Goal: Use online tool/utility: Utilize a website feature to perform a specific function

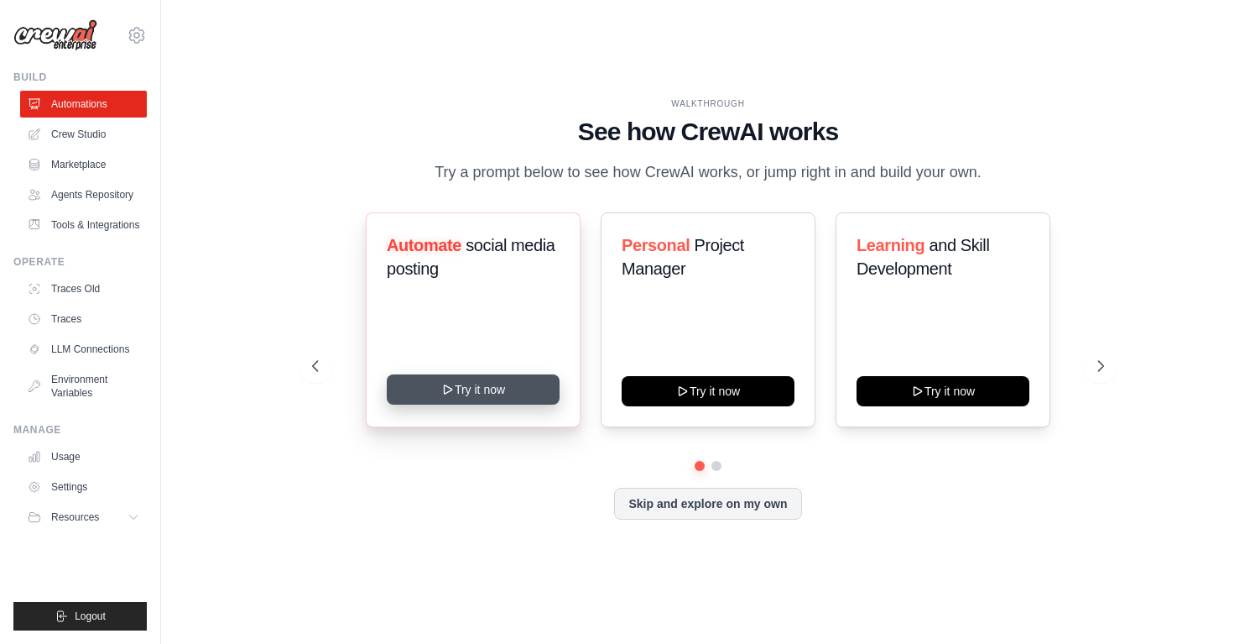
click at [492, 392] on button "Try it now" at bounding box center [473, 389] width 173 height 30
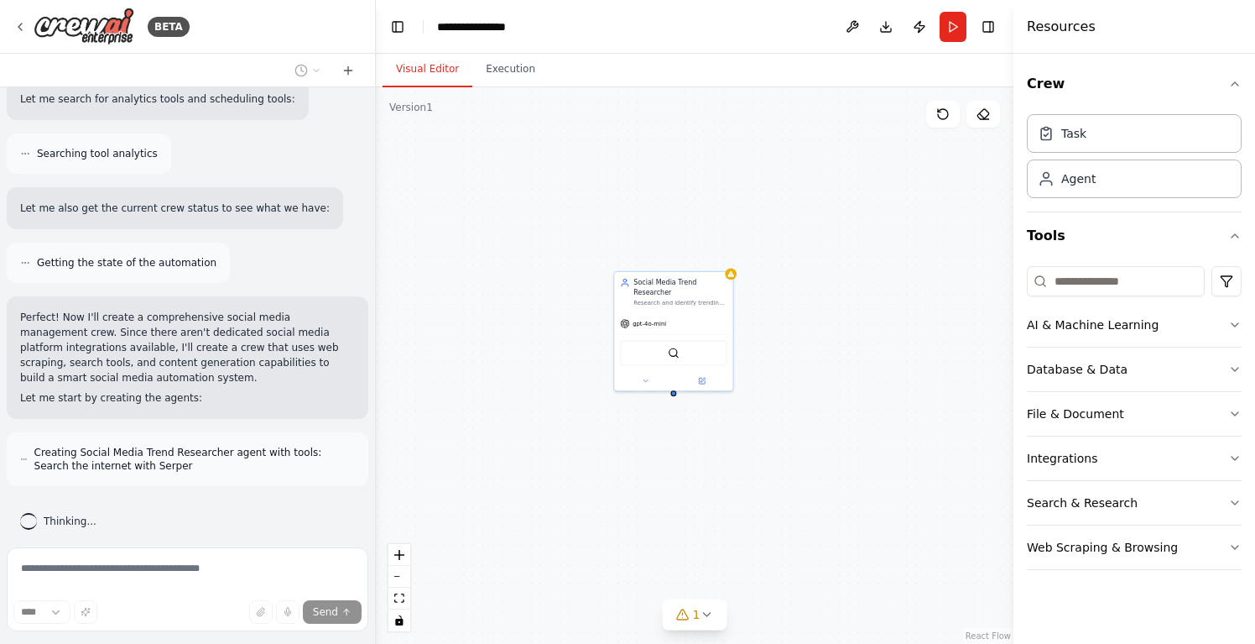
scroll to position [1011, 0]
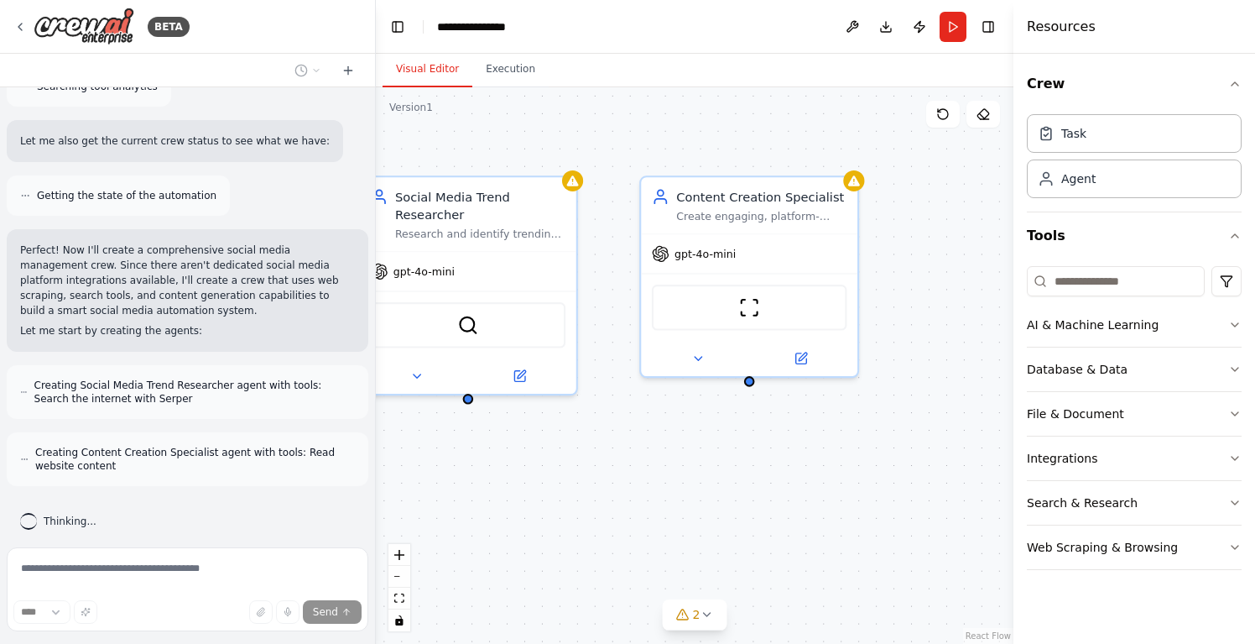
drag, startPoint x: 847, startPoint y: 500, endPoint x: 764, endPoint y: 513, distance: 83.3
click at [764, 513] on div "Social Media Trend Researcher Research and identify trending topics, hashtags, …" at bounding box center [695, 365] width 638 height 556
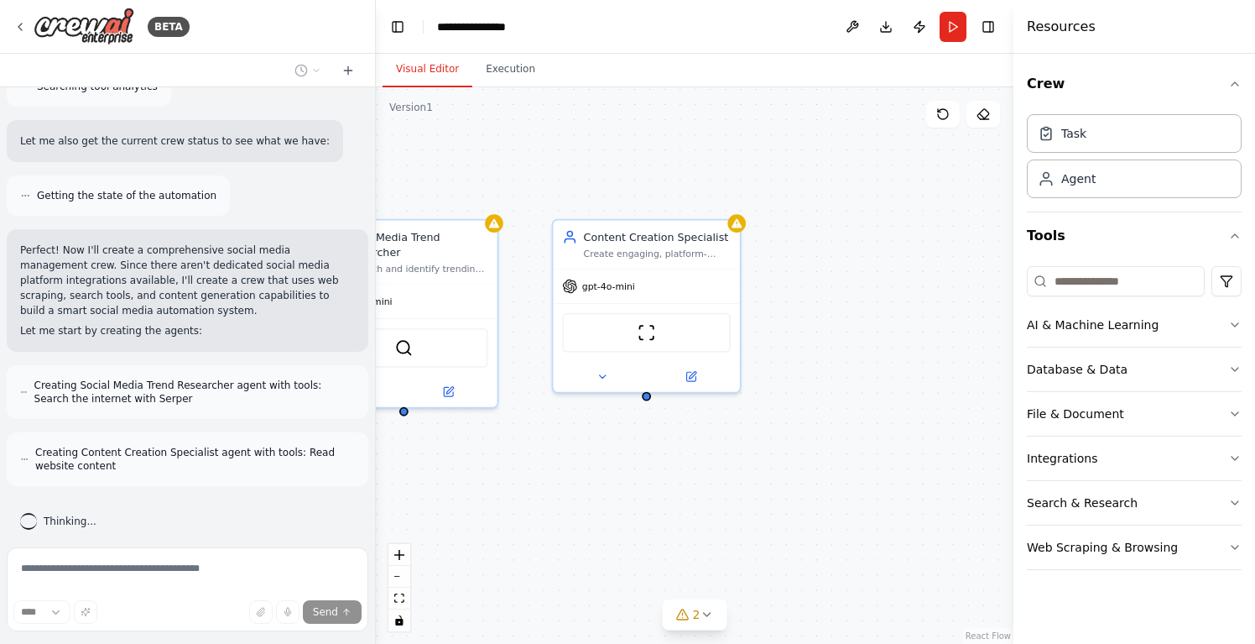
scroll to position [1078, 0]
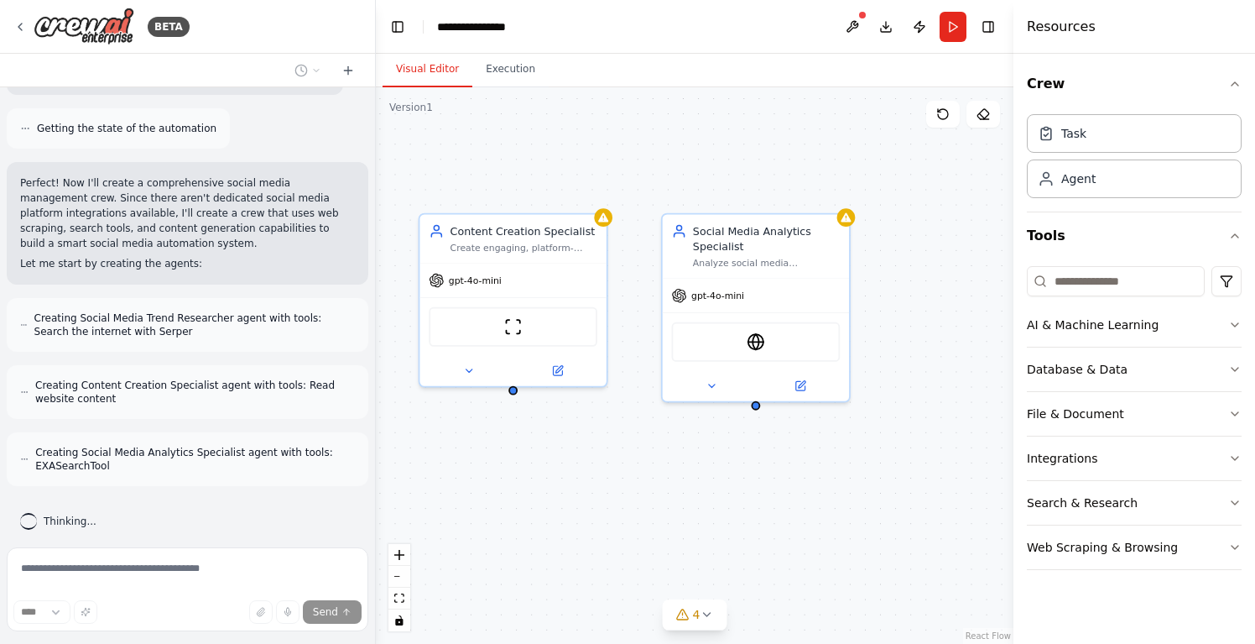
drag, startPoint x: 769, startPoint y: 513, endPoint x: 530, endPoint y: 503, distance: 238.5
click at [530, 503] on div "Social Media Trend Researcher Research and identify trending topics, hashtags, …" at bounding box center [695, 365] width 638 height 556
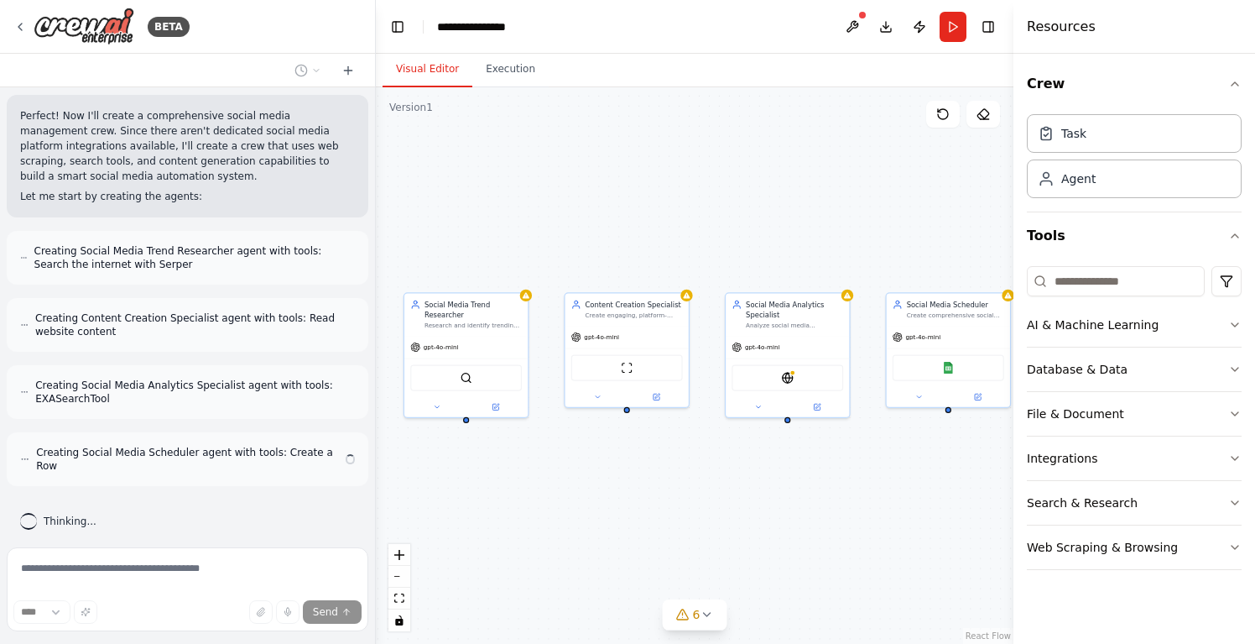
scroll to position [1132, 0]
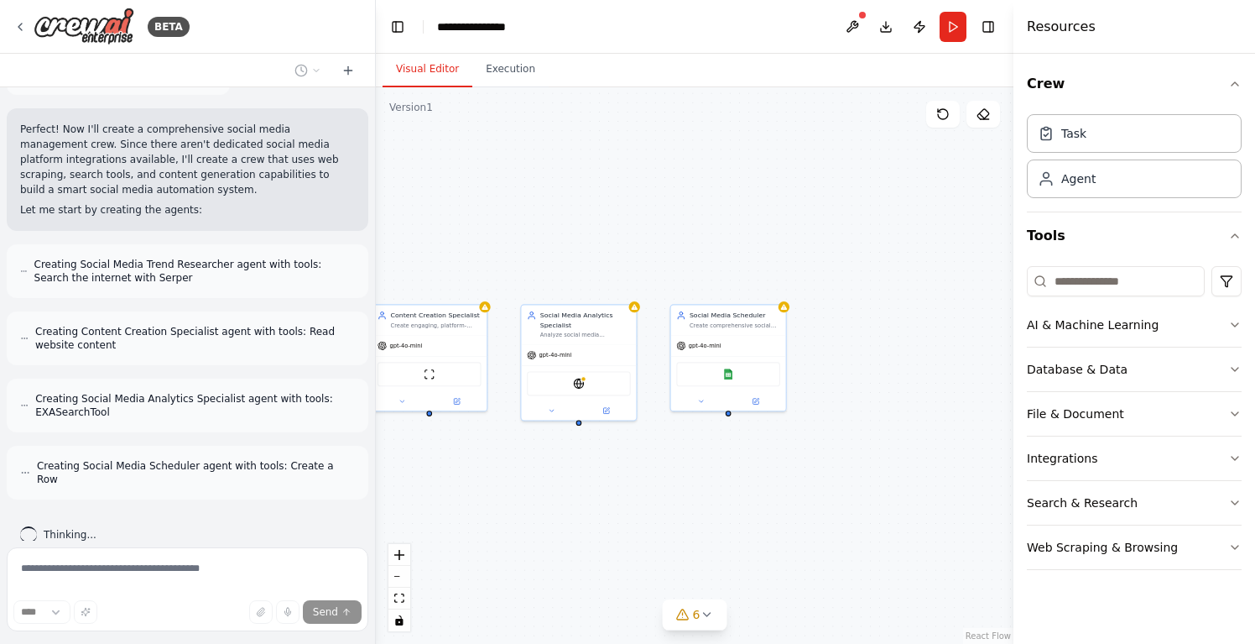
drag, startPoint x: 873, startPoint y: 446, endPoint x: 660, endPoint y: 447, distance: 213.1
click at [660, 447] on div "Social Media Trend Researcher Research and identify trending topics, hashtags, …" at bounding box center [695, 365] width 638 height 556
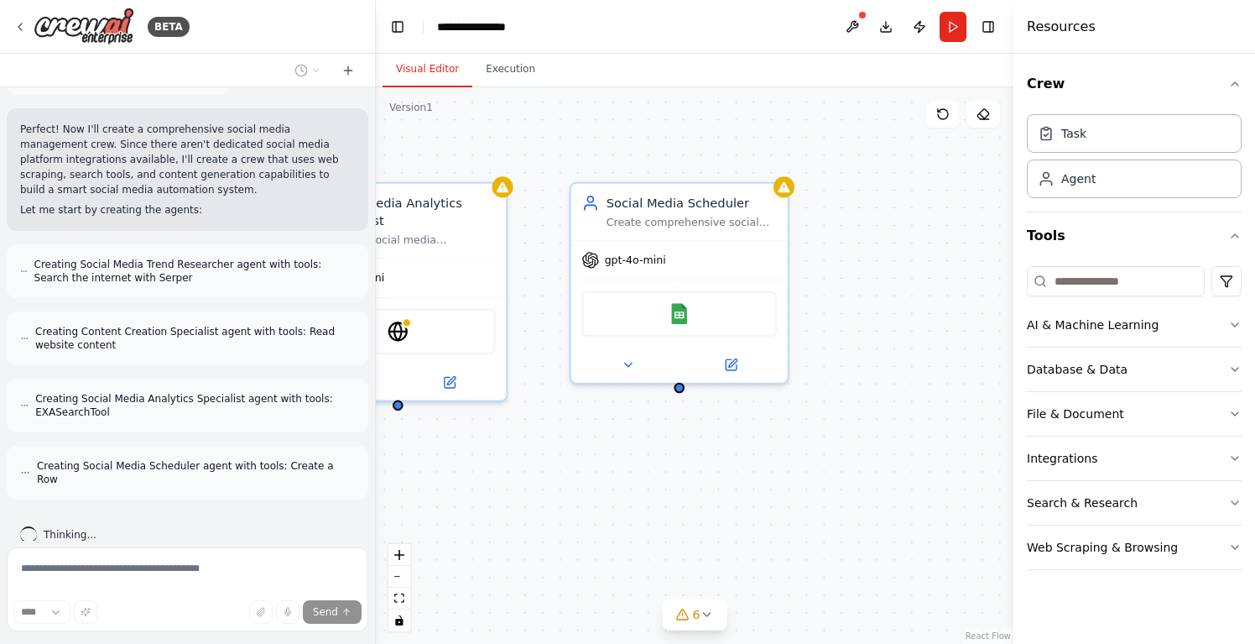
drag, startPoint x: 660, startPoint y: 447, endPoint x: 550, endPoint y: 451, distance: 110.0
click at [550, 451] on div "Social Media Trend Researcher Research and identify trending topics, hashtags, …" at bounding box center [695, 365] width 638 height 556
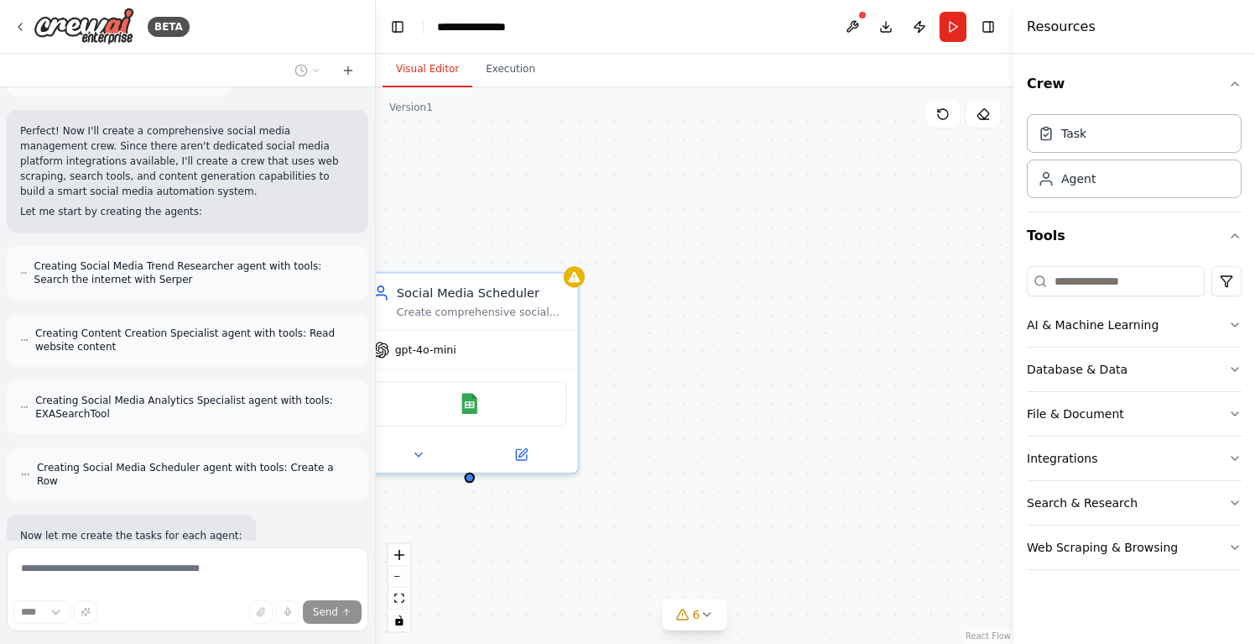
scroll to position [1241, 0]
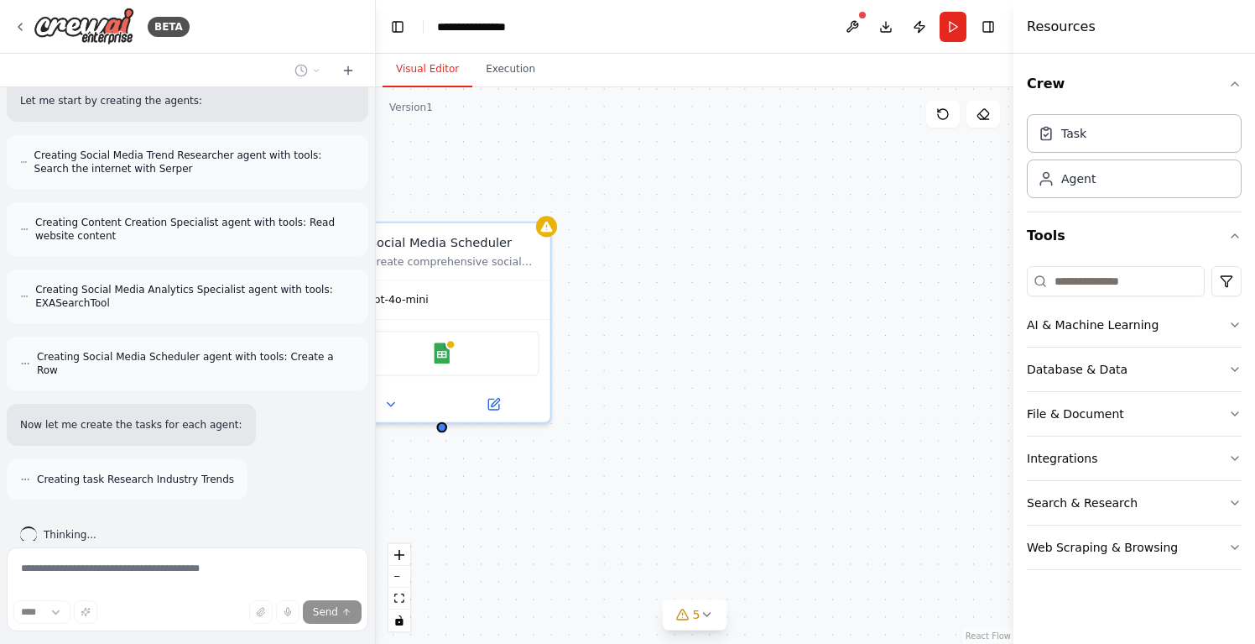
drag, startPoint x: 769, startPoint y: 442, endPoint x: 533, endPoint y: 482, distance: 239.9
click at [533, 482] on div ".deletable-edge-delete-btn { width: 20px; height: 20px; border: 0px solid #ffff…" at bounding box center [695, 365] width 638 height 556
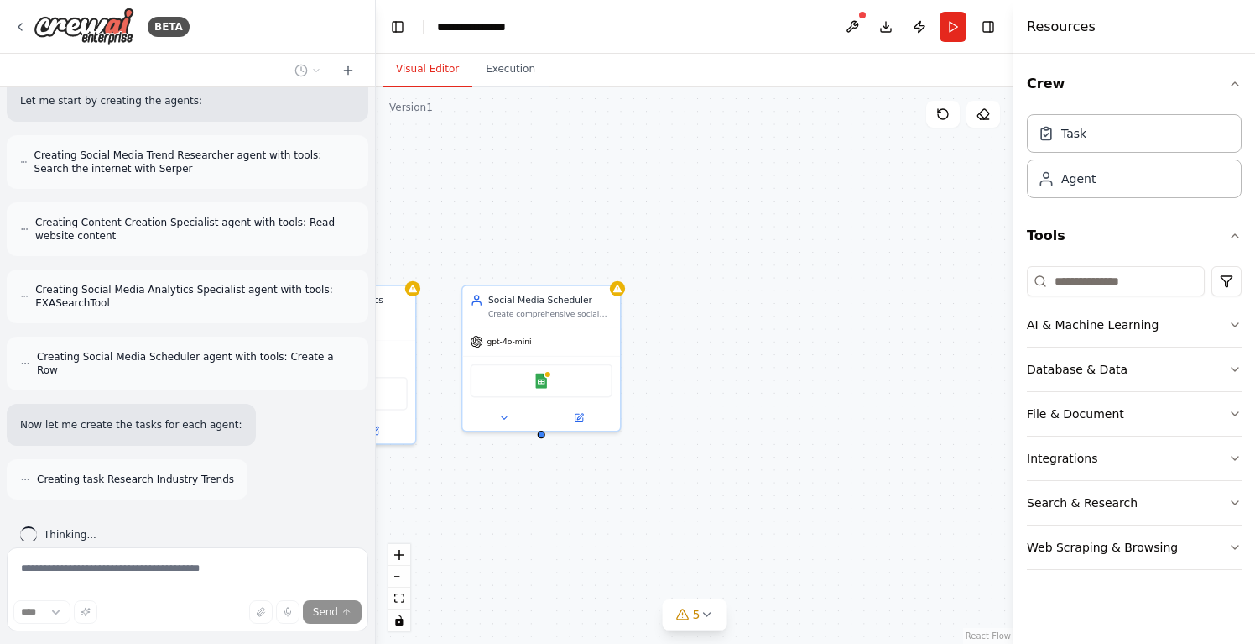
drag, startPoint x: 533, startPoint y: 482, endPoint x: 606, endPoint y: 474, distance: 73.4
click at [607, 474] on div ".deletable-edge-delete-btn { width: 20px; height: 20px; border: 0px solid #ffff…" at bounding box center [695, 365] width 638 height 556
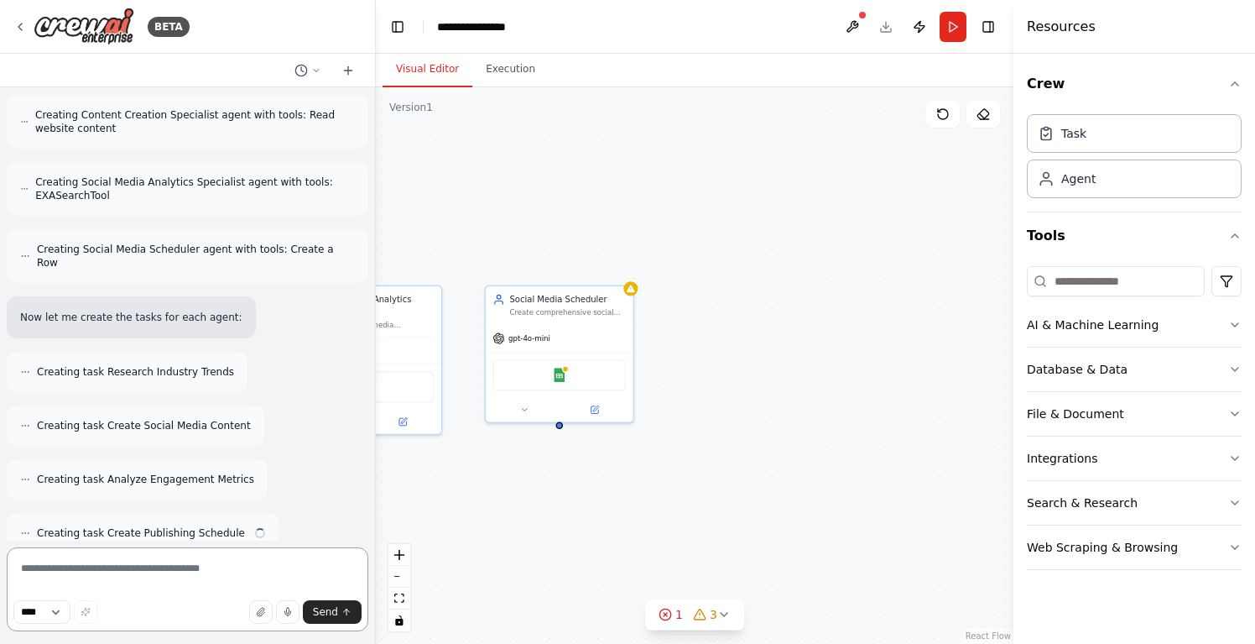
scroll to position [1613, 0]
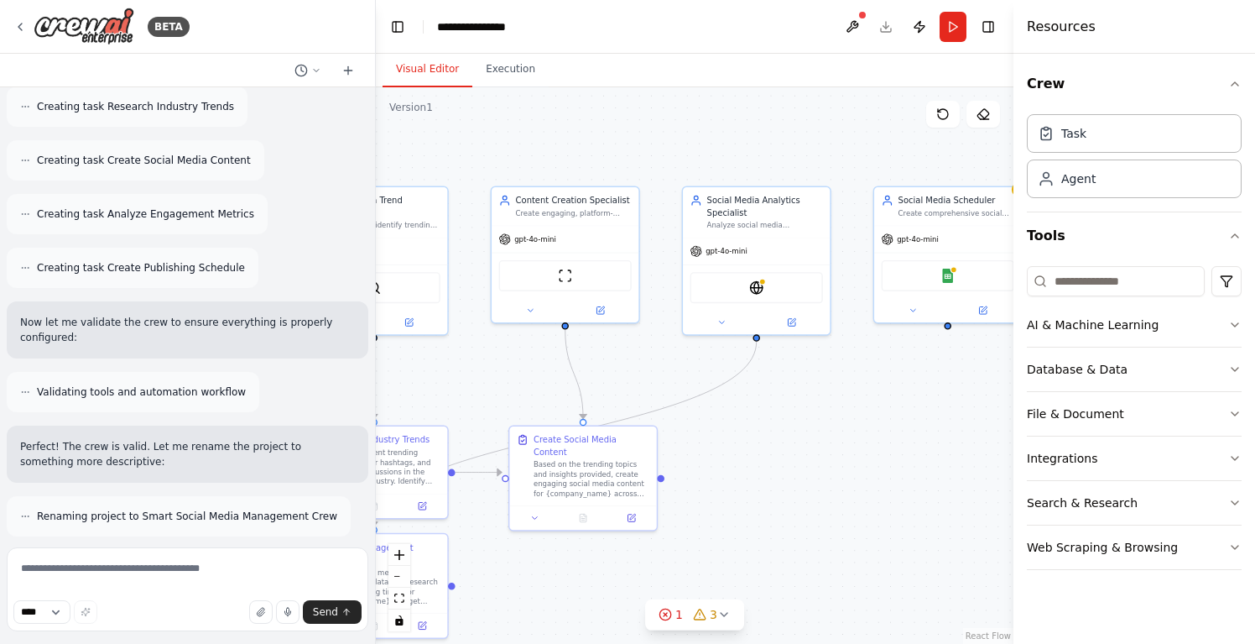
drag, startPoint x: 833, startPoint y: 310, endPoint x: 1203, endPoint y: 209, distance: 383.7
click at [1203, 211] on div "BETA Create a crew that schedules and publishes social media content across mul…" at bounding box center [627, 322] width 1255 height 644
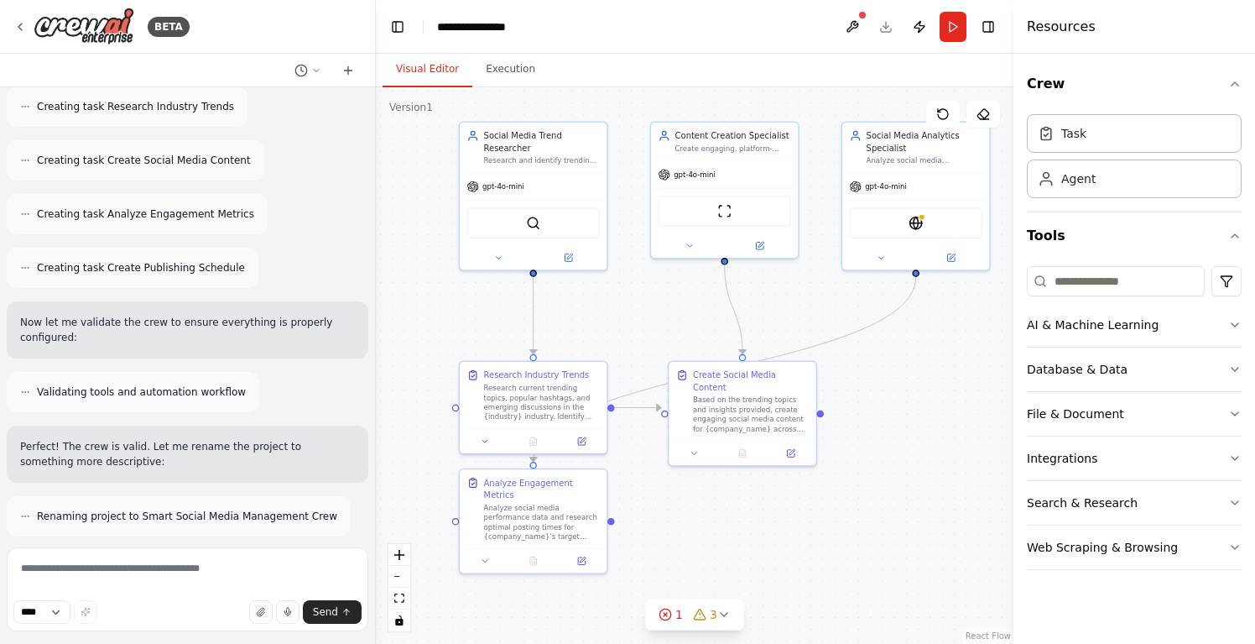
drag, startPoint x: 857, startPoint y: 406, endPoint x: 1016, endPoint y: 341, distance: 171.2
click at [1016, 341] on div "BETA Create a crew that schedules and publishes social media content across mul…" at bounding box center [627, 322] width 1255 height 644
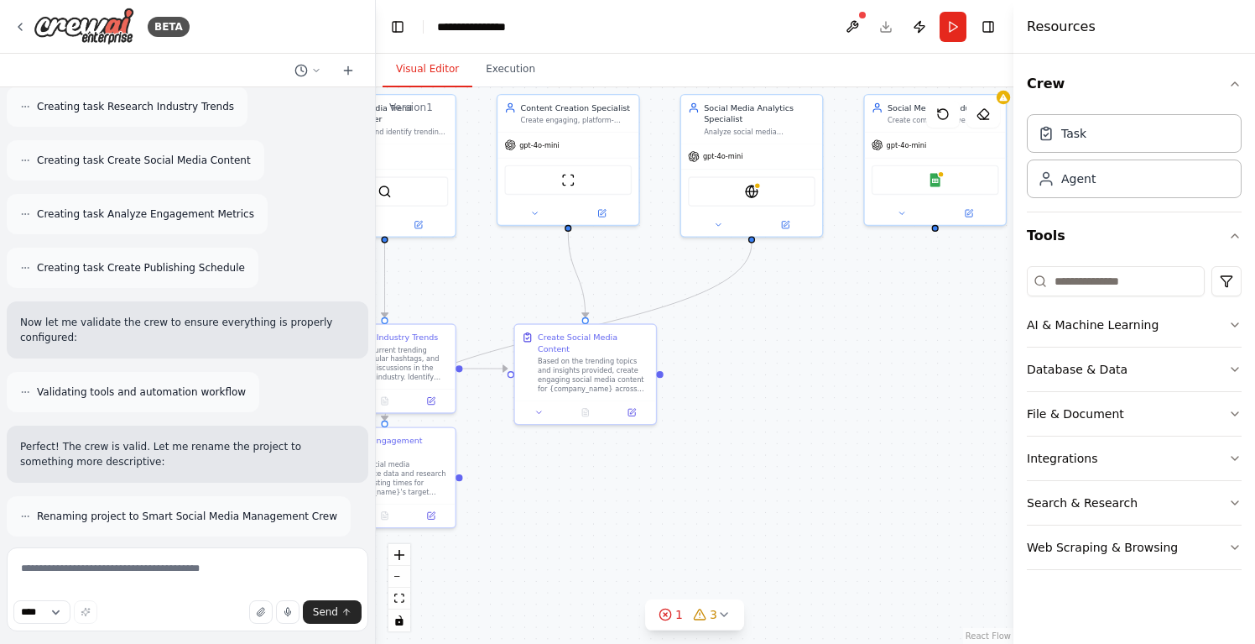
drag, startPoint x: 757, startPoint y: 499, endPoint x: 599, endPoint y: 456, distance: 163.4
click at [599, 456] on div ".deletable-edge-delete-btn { width: 20px; height: 20px; border: 0px solid #ffff…" at bounding box center [695, 365] width 638 height 556
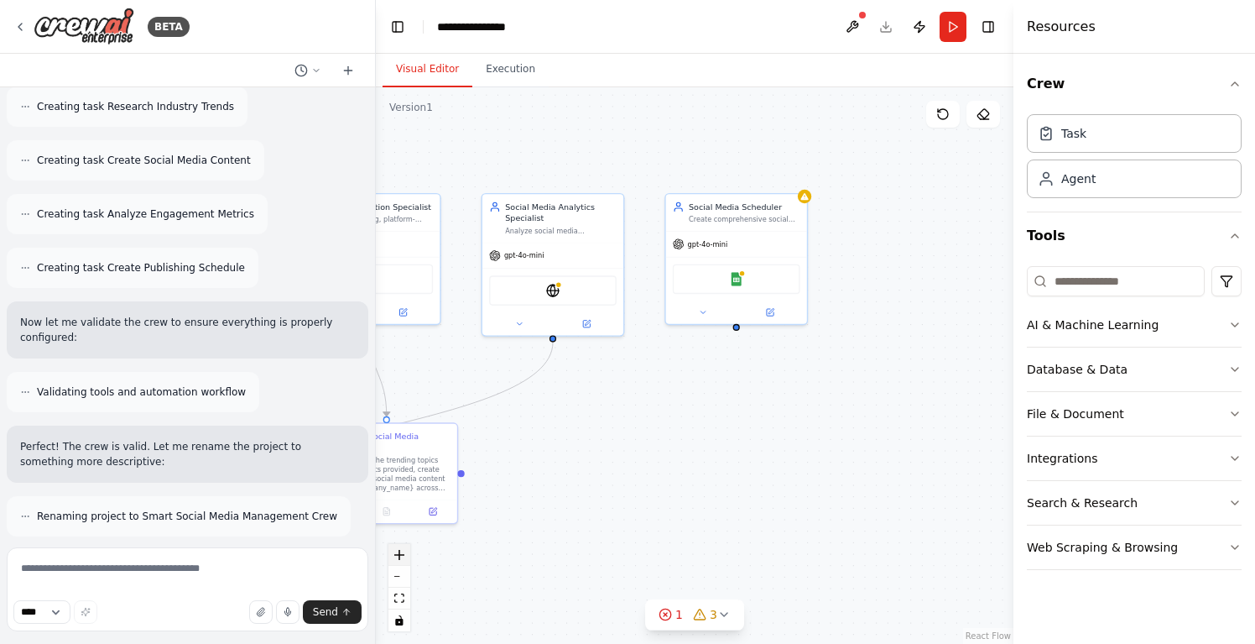
drag, startPoint x: 599, startPoint y: 456, endPoint x: 400, endPoint y: 555, distance: 222.1
click at [400, 555] on div ".deletable-edge-delete-btn { width: 20px; height: 20px; border: 0px solid #ffff…" at bounding box center [695, 365] width 638 height 556
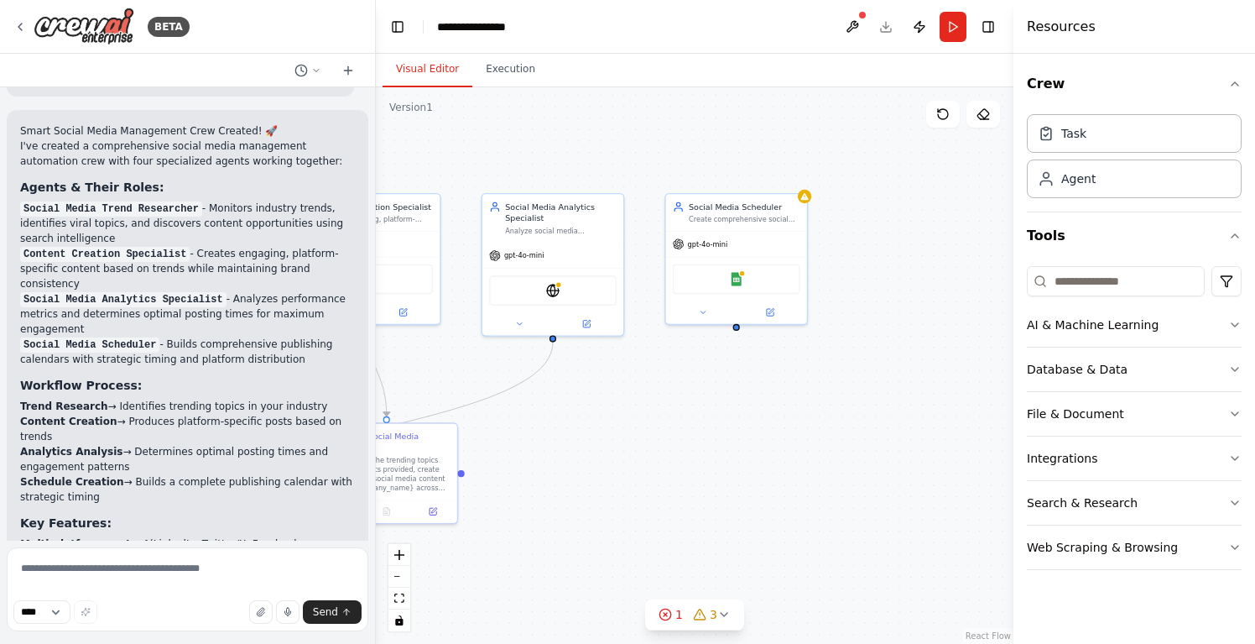
scroll to position [2109, 0]
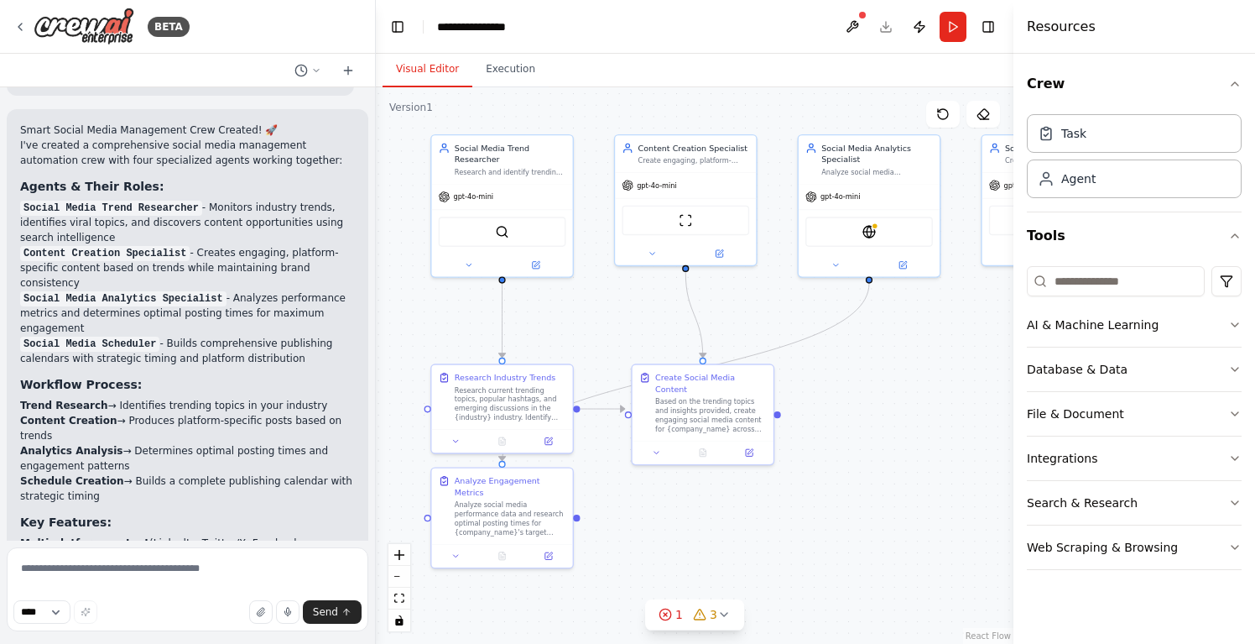
drag, startPoint x: 555, startPoint y: 425, endPoint x: 872, endPoint y: 367, distance: 321.7
click at [872, 367] on div ".deletable-edge-delete-btn { width: 20px; height: 20px; border: 0px solid #ffff…" at bounding box center [695, 365] width 638 height 556
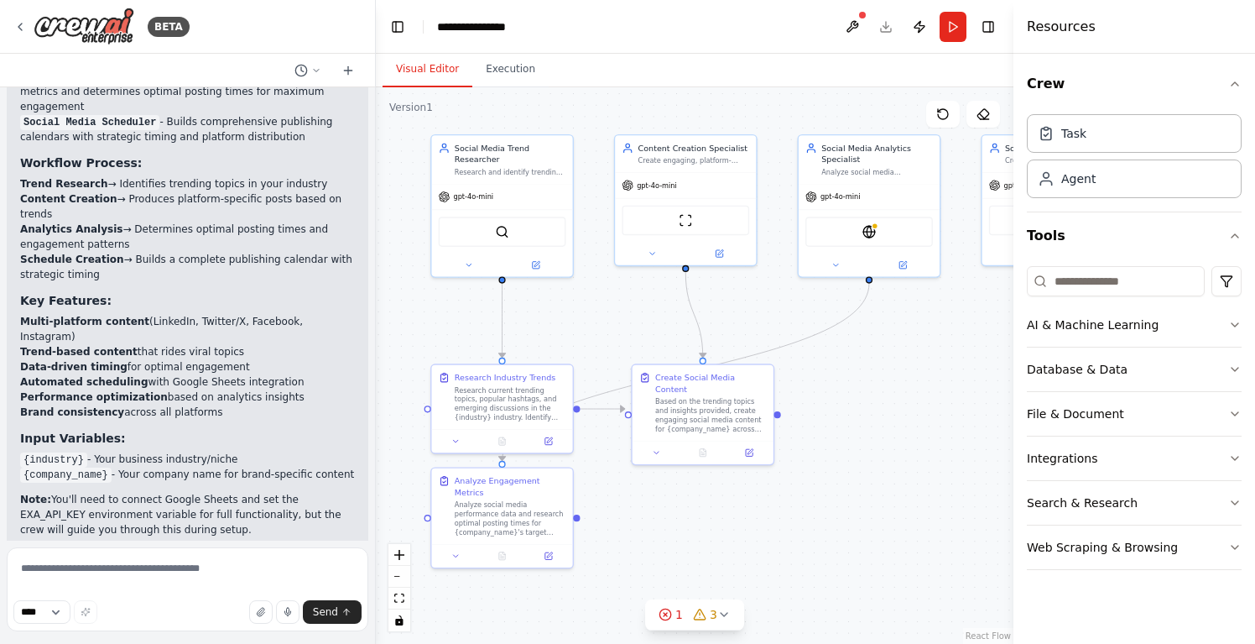
scroll to position [2330, 0]
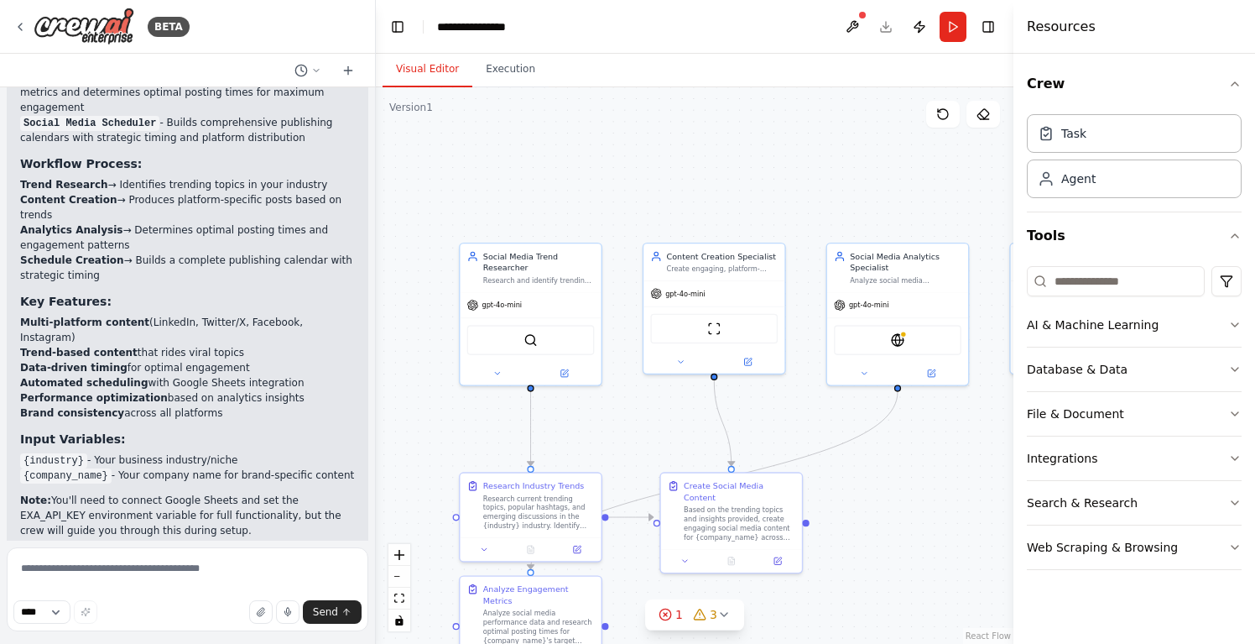
drag, startPoint x: 435, startPoint y: 330, endPoint x: 462, endPoint y: 438, distance: 111.7
click at [462, 438] on div ".deletable-edge-delete-btn { width: 20px; height: 20px; border: 0px solid #ffff…" at bounding box center [695, 365] width 638 height 556
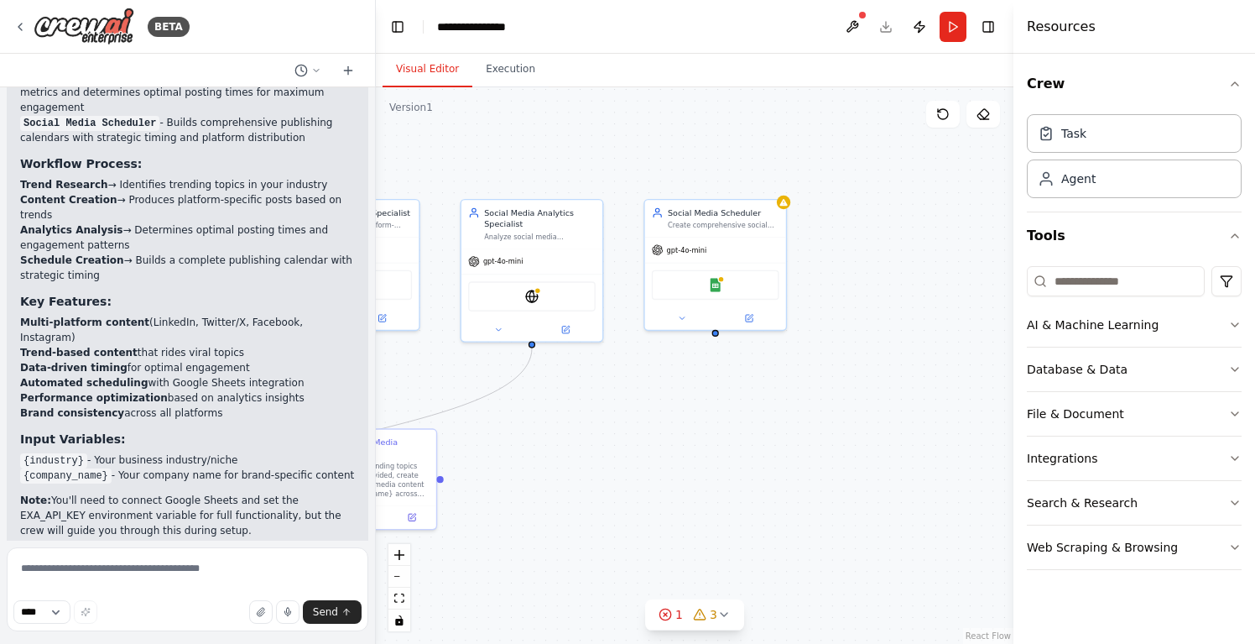
drag, startPoint x: 889, startPoint y: 492, endPoint x: 524, endPoint y: 448, distance: 368.4
click at [524, 448] on div ".deletable-edge-delete-btn { width: 20px; height: 20px; border: 0px solid #ffff…" at bounding box center [695, 365] width 638 height 556
click at [534, 296] on img at bounding box center [531, 293] width 13 height 13
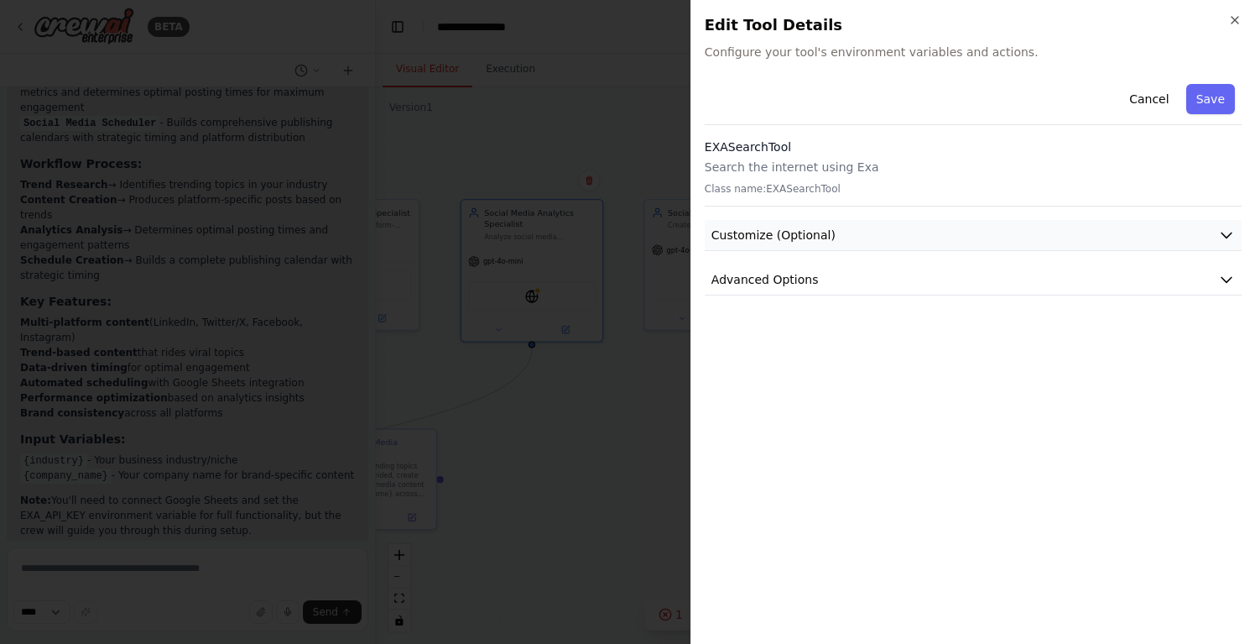
click at [1227, 235] on icon "button" at bounding box center [1226, 235] width 17 height 17
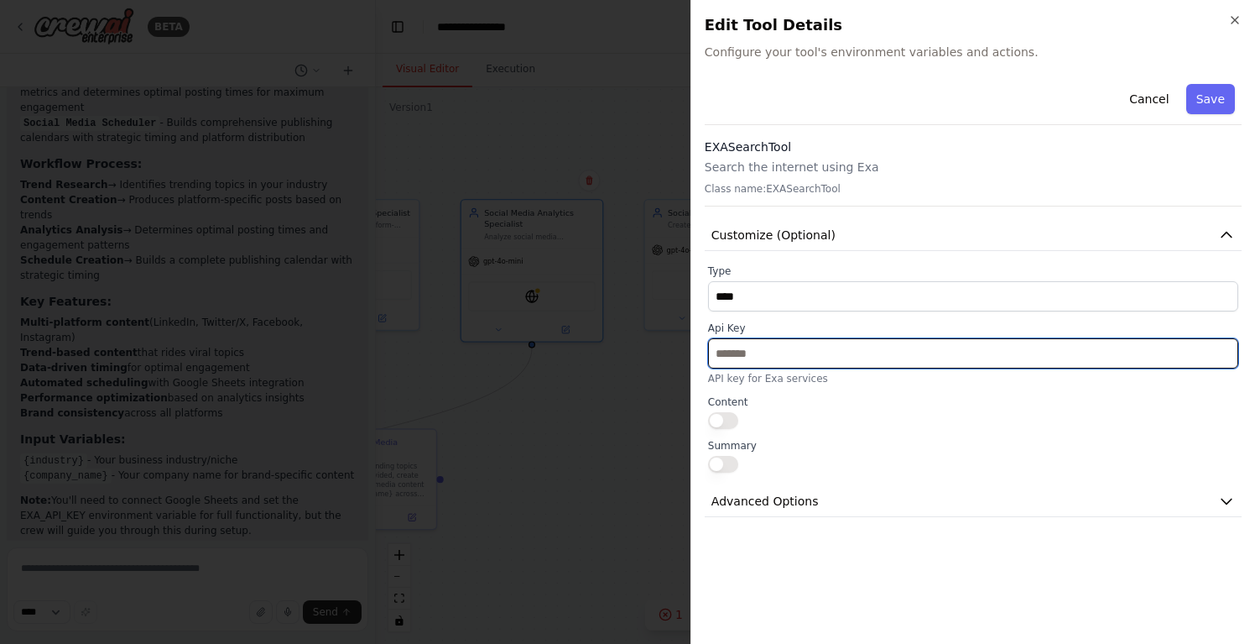
click at [874, 346] on input "text" at bounding box center [973, 353] width 530 height 30
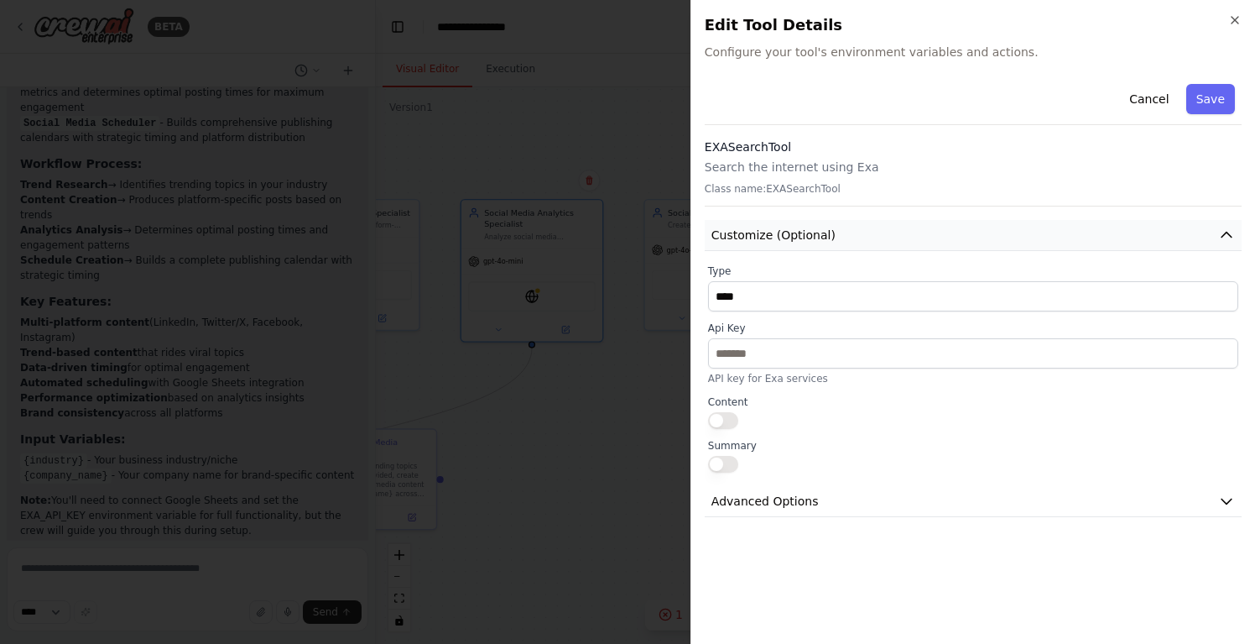
click at [1220, 230] on icon "button" at bounding box center [1226, 235] width 17 height 17
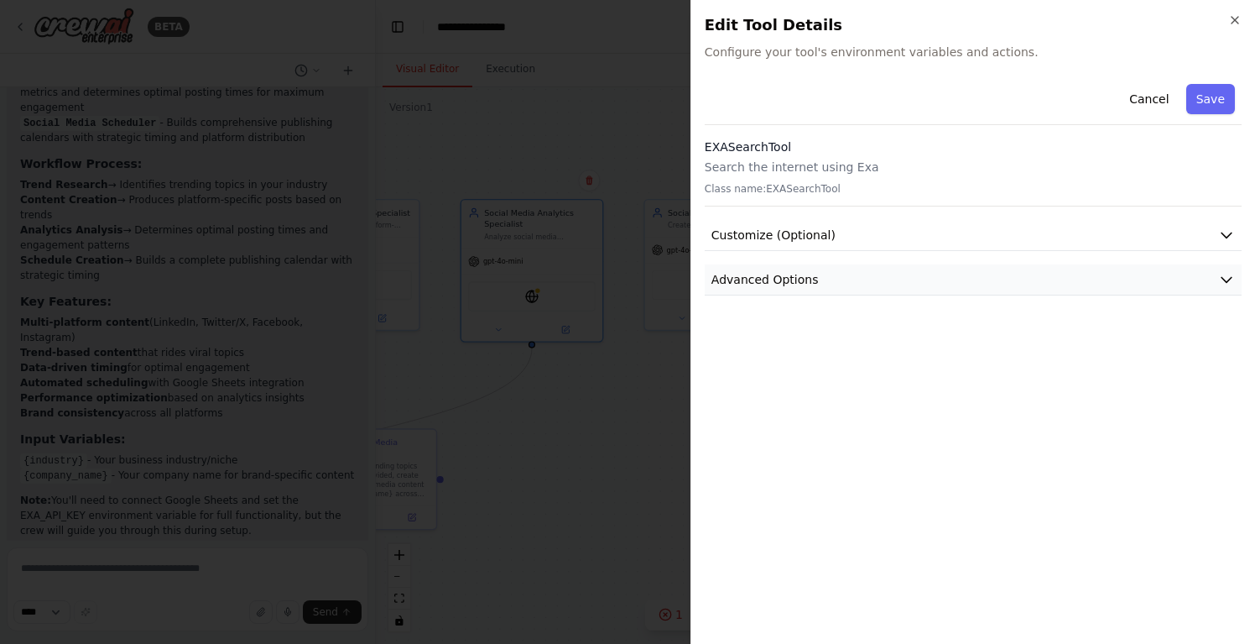
click at [1228, 275] on icon "button" at bounding box center [1226, 279] width 17 height 17
click at [1245, 234] on div "Close Edit Tool Details Configure your tool's environment variables and actions…" at bounding box center [973, 322] width 565 height 644
click at [1230, 241] on icon "button" at bounding box center [1226, 235] width 17 height 17
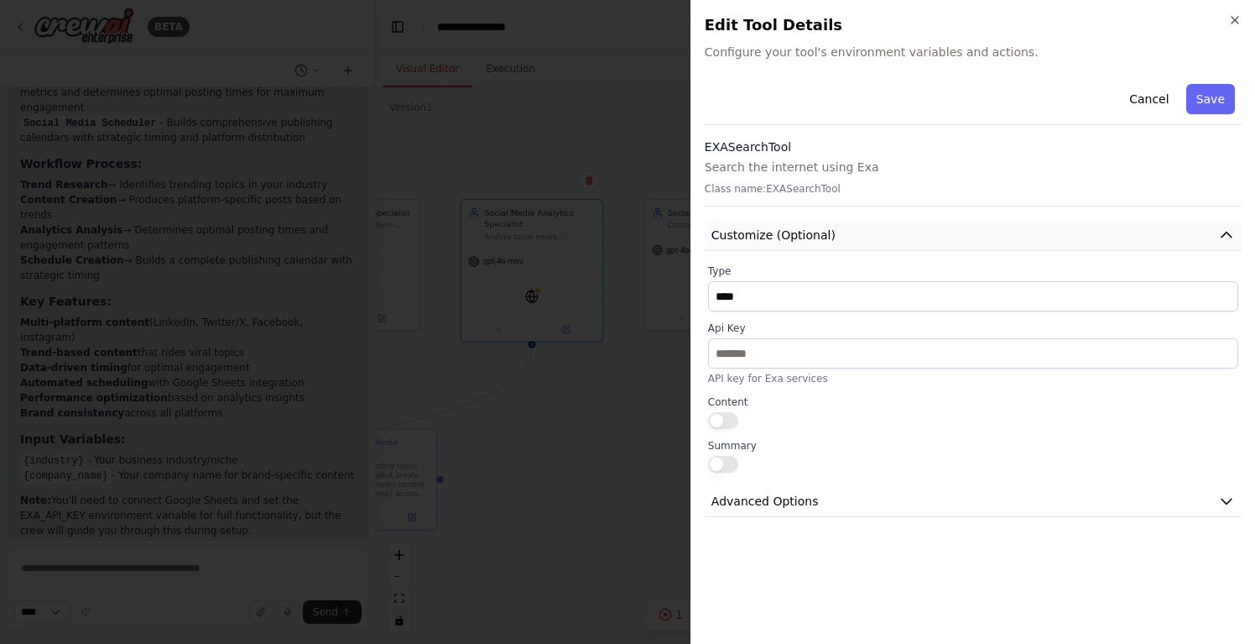
click at [1230, 241] on icon "button" at bounding box center [1226, 235] width 17 height 17
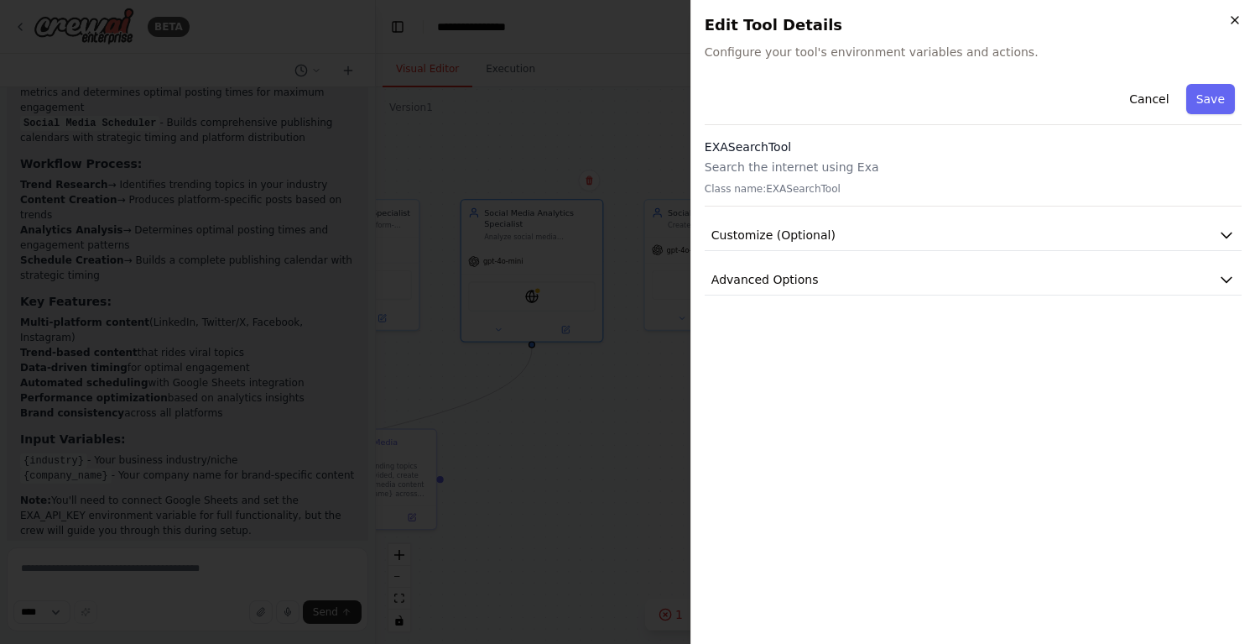
click at [1238, 19] on icon "button" at bounding box center [1234, 19] width 13 height 13
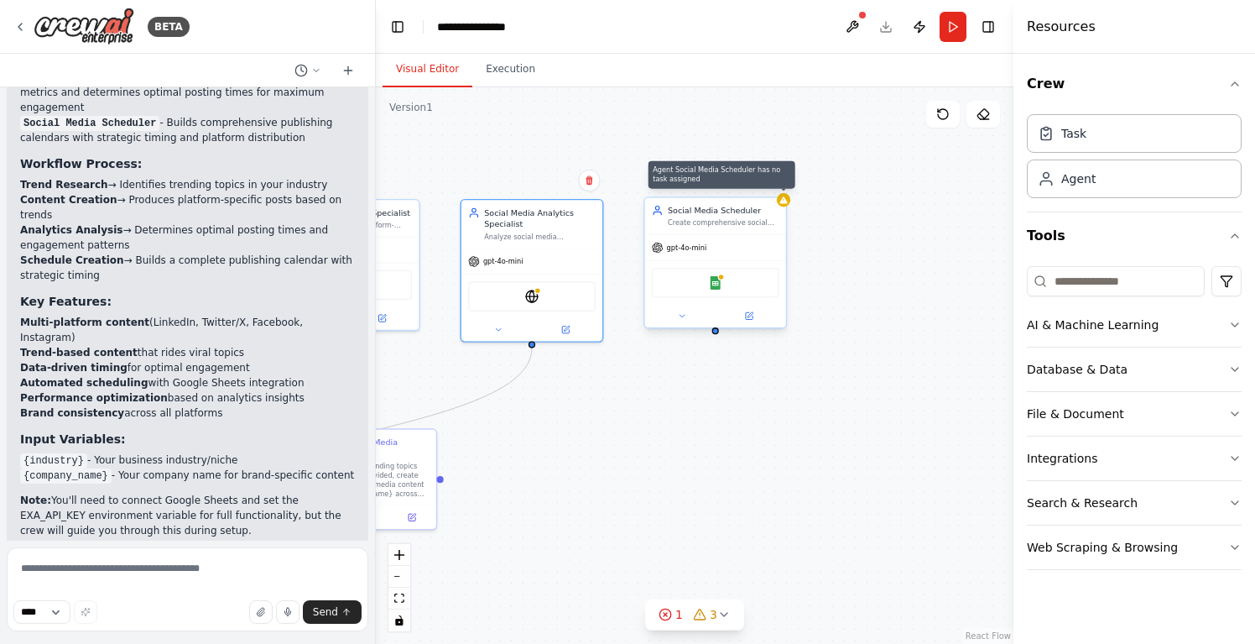
click at [788, 206] on div at bounding box center [783, 199] width 13 height 13
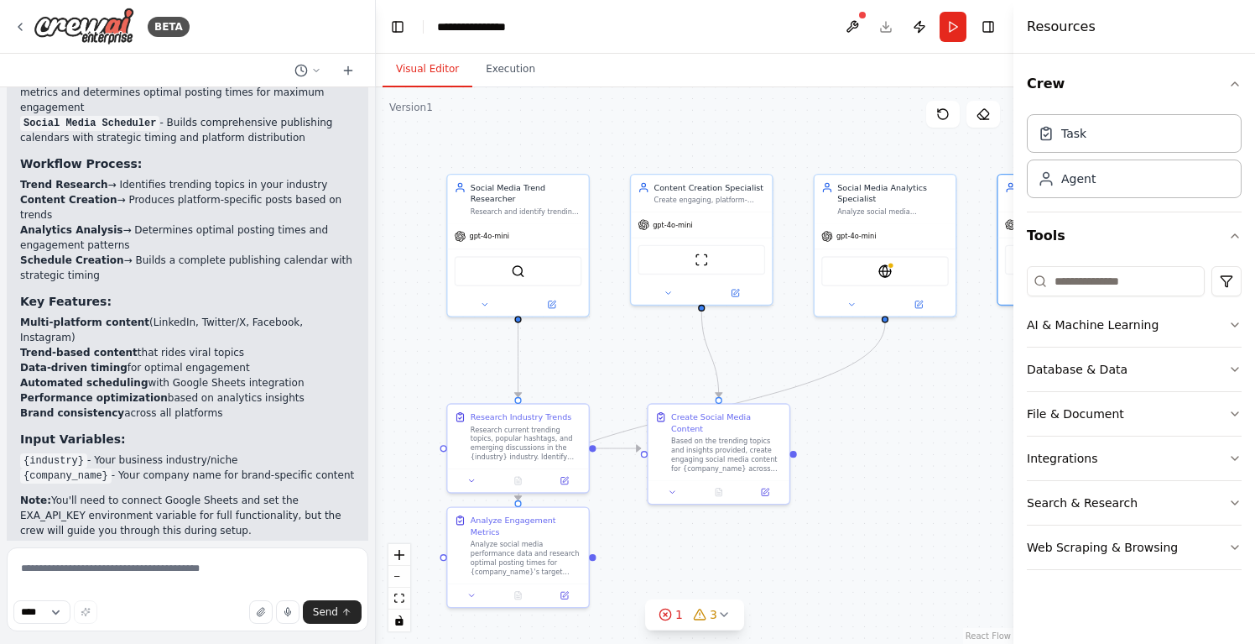
drag, startPoint x: 620, startPoint y: 378, endPoint x: 971, endPoint y: 351, distance: 351.7
click at [971, 351] on div ".deletable-edge-delete-btn { width: 20px; height: 20px; border: 0px solid #ffff…" at bounding box center [695, 365] width 638 height 556
click at [955, 31] on button "Run" at bounding box center [953, 27] width 27 height 30
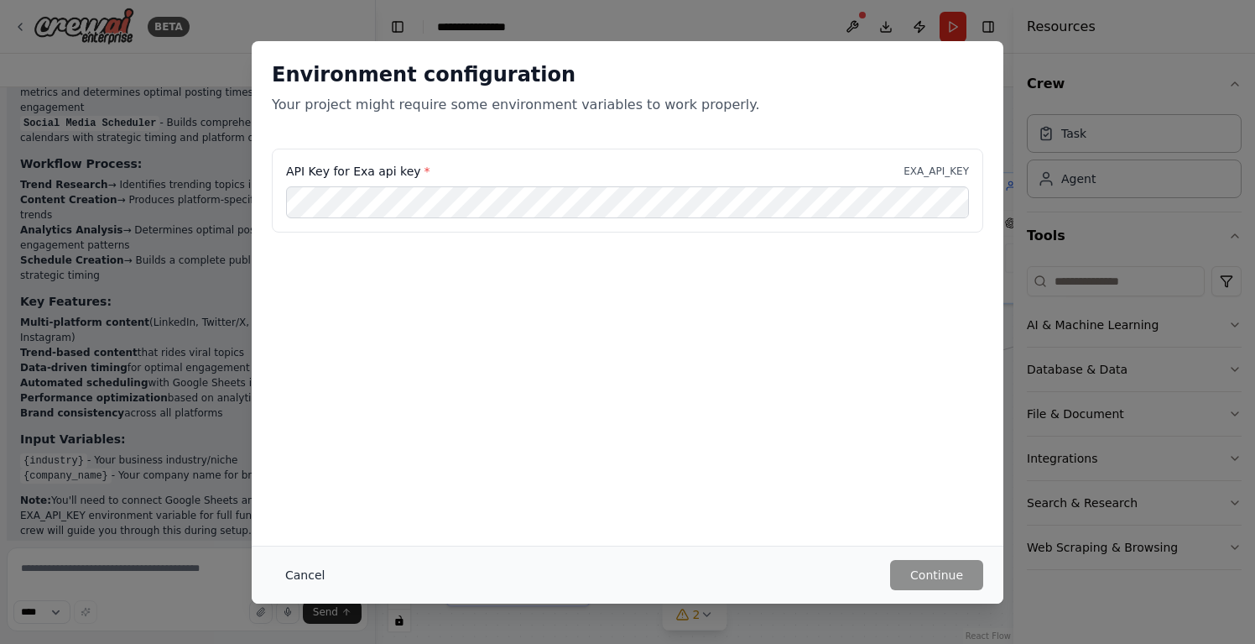
click at [305, 576] on button "Cancel" at bounding box center [305, 575] width 66 height 30
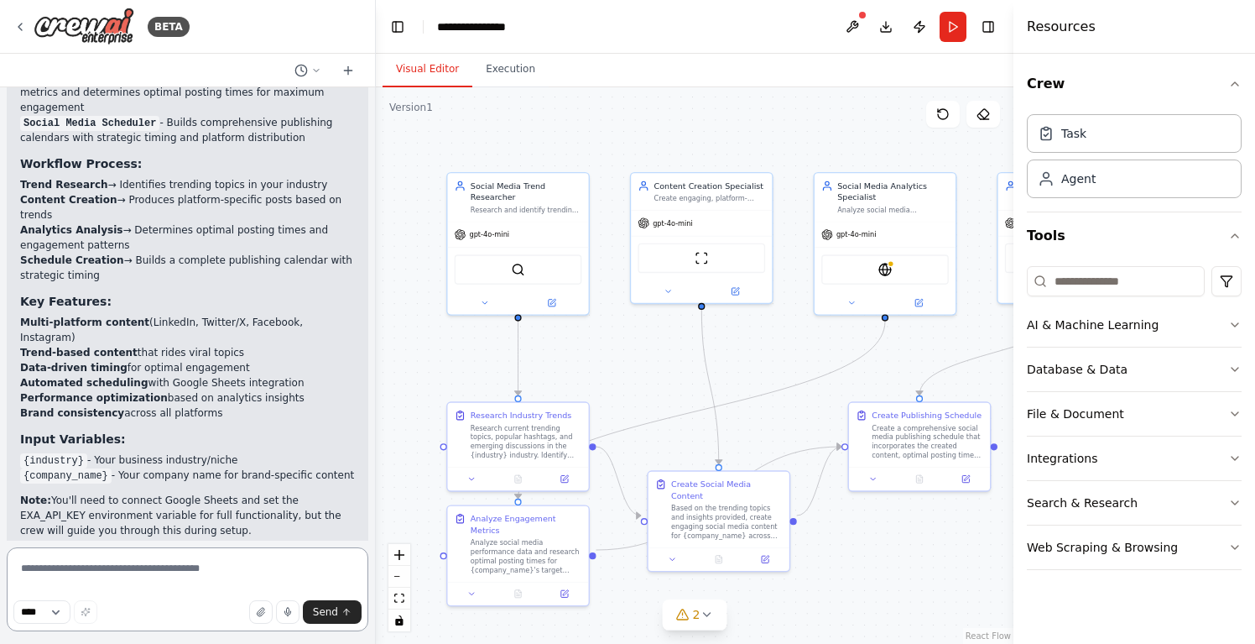
click at [239, 586] on textarea at bounding box center [188, 589] width 362 height 84
type textarea "*"
type textarea "**********"
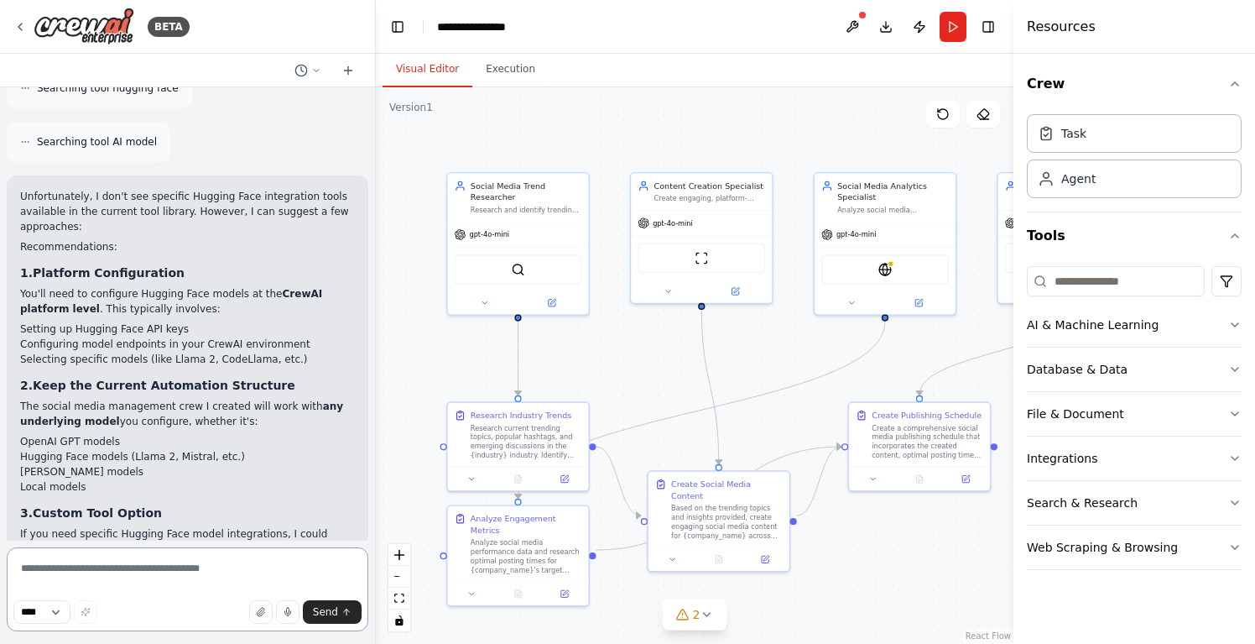
scroll to position [3340, 0]
